Goal: Task Accomplishment & Management: Complete application form

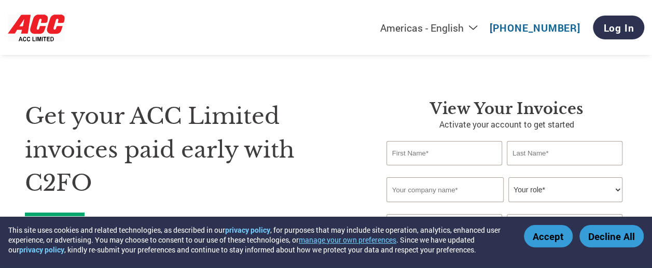
click at [437, 153] on input "text" at bounding box center [444, 153] width 116 height 24
type input "[DEMOGRAPHIC_DATA]"
click at [542, 155] on input "text" at bounding box center [565, 153] width 116 height 24
type input "[PERSON_NAME]"
click at [426, 191] on input "text" at bounding box center [444, 189] width 117 height 25
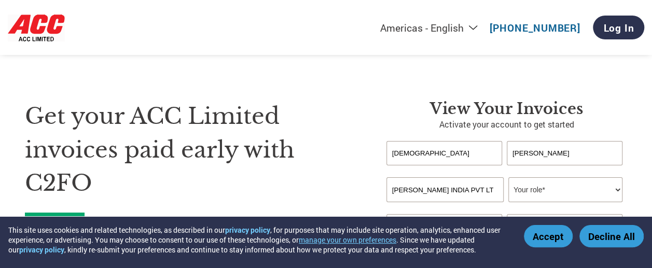
scroll to position [0, 3]
type input "[PERSON_NAME] INDIA PVT LTD"
click at [593, 191] on select "Your role* CFO Controller Credit Manager Finance Director Treasurer CEO Preside…" at bounding box center [565, 189] width 114 height 25
select select "OFFICE_MANAGER"
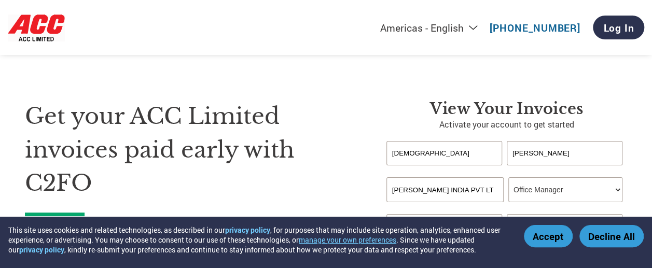
click at [508, 178] on select "Your role* CFO Controller Credit Manager Finance Director Treasurer CEO Preside…" at bounding box center [565, 189] width 114 height 25
click at [548, 240] on button "Accept" at bounding box center [548, 236] width 49 height 22
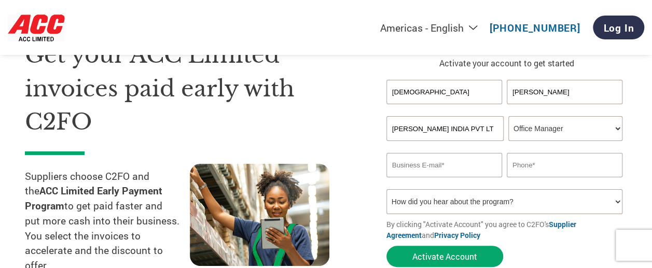
scroll to position [104, 0]
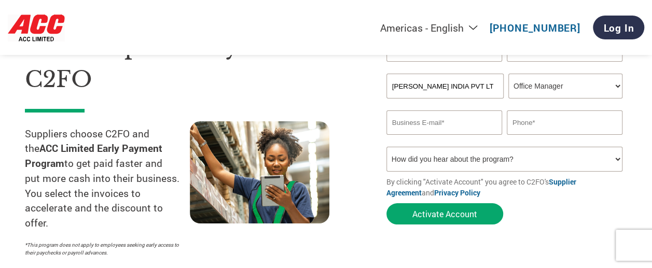
click at [413, 122] on input "email" at bounding box center [444, 122] width 116 height 24
type input "[EMAIL_ADDRESS][DOMAIN_NAME]"
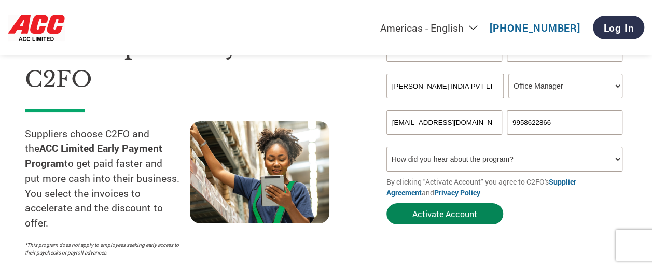
type input "9958622866"
click at [403, 209] on button "Activate Account" at bounding box center [444, 213] width 117 height 21
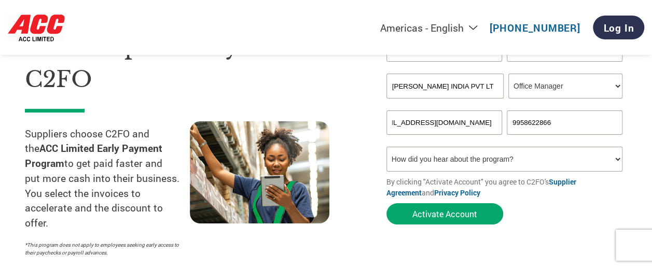
click at [606, 161] on select "How did you hear about the program? Received a letter Email Social Media Online…" at bounding box center [504, 159] width 236 height 25
click at [614, 158] on select "How did you hear about the program? Received a letter Email Social Media Online…" at bounding box center [504, 159] width 236 height 25
select select "Email"
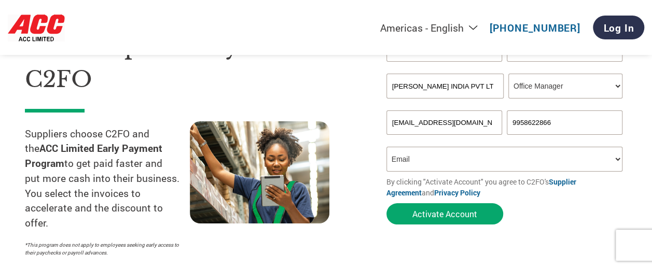
click at [386, 148] on select "How did you hear about the program? Received a letter Email Social Media Online…" at bounding box center [504, 159] width 236 height 25
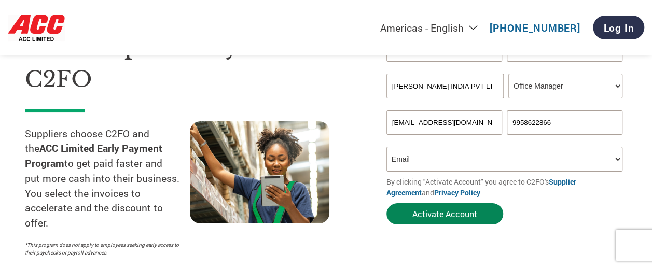
click at [438, 213] on button "Activate Account" at bounding box center [444, 213] width 117 height 21
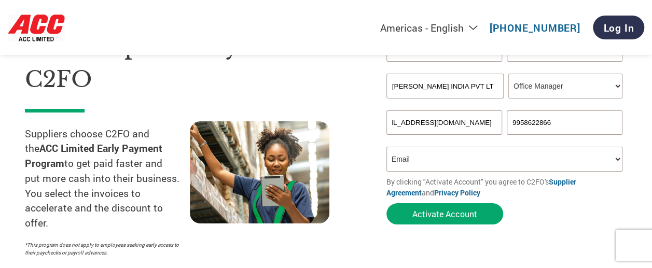
click at [455, 121] on input "[EMAIL_ADDRESS][DOMAIN_NAME]" at bounding box center [444, 122] width 116 height 24
click at [390, 125] on input "[EMAIL_ADDRESS][DOMAIN_NAME]" at bounding box center [444, 122] width 116 height 24
drag, startPoint x: 493, startPoint y: 123, endPoint x: 292, endPoint y: 132, distance: 200.3
click at [296, 134] on div "Get your ACC Limited invoices paid early with C2FO Suppliers choose C2FO and th…" at bounding box center [326, 107] width 602 height 307
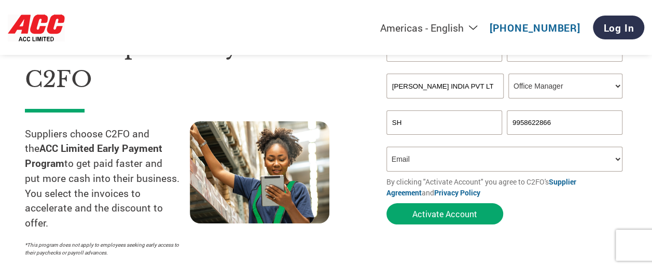
type input "S"
drag, startPoint x: 488, startPoint y: 121, endPoint x: 308, endPoint y: 128, distance: 180.0
click at [308, 128] on div "Get your ACC Limited invoices paid early with C2FO Suppliers choose C2FO and th…" at bounding box center [326, 107] width 602 height 307
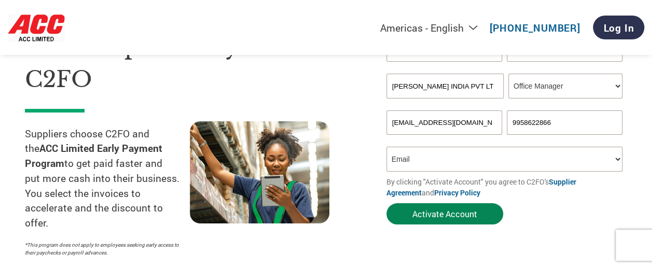
type input "[EMAIL_ADDRESS][DOMAIN_NAME]"
click at [425, 214] on button "Activate Account" at bounding box center [444, 213] width 117 height 21
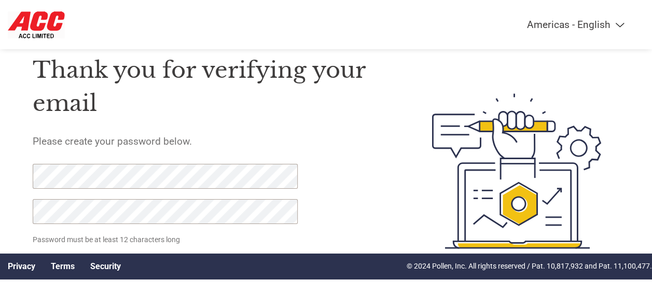
scroll to position [51, 0]
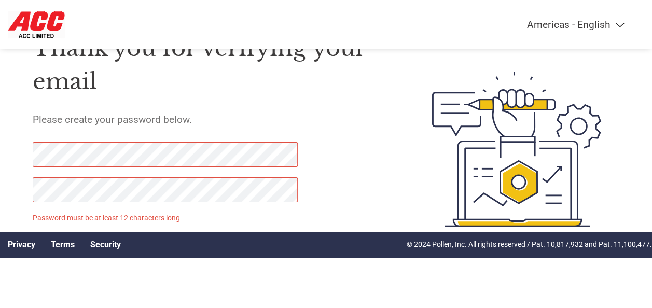
click at [245, 213] on p "Password must be at least 12 characters long" at bounding box center [167, 218] width 268 height 11
click at [366, 170] on div "Thank you for verifying your email Please create your password below. Password …" at bounding box center [209, 149] width 352 height 265
click at [0, 165] on html "Americas - English Américas - Español Américas - Português Amériques - Français…" at bounding box center [326, 128] width 652 height 359
click input "Set Password" at bounding box center [84, 246] width 102 height 20
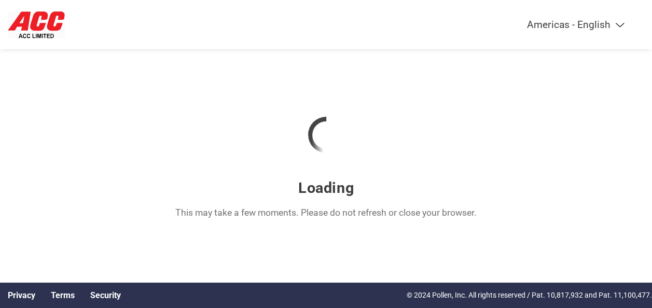
scroll to position [0, 0]
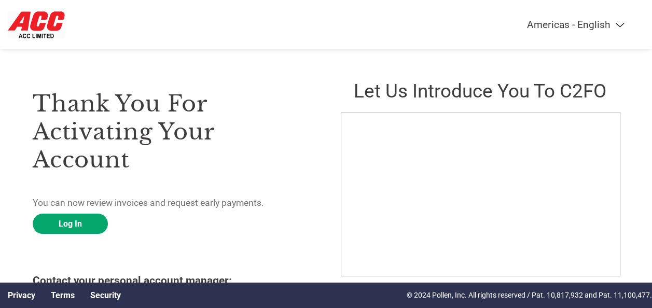
click at [627, 75] on div "Thank you for activating your account You can now review invoices and request e…" at bounding box center [326, 202] width 652 height 270
